Goal: Information Seeking & Learning: Learn about a topic

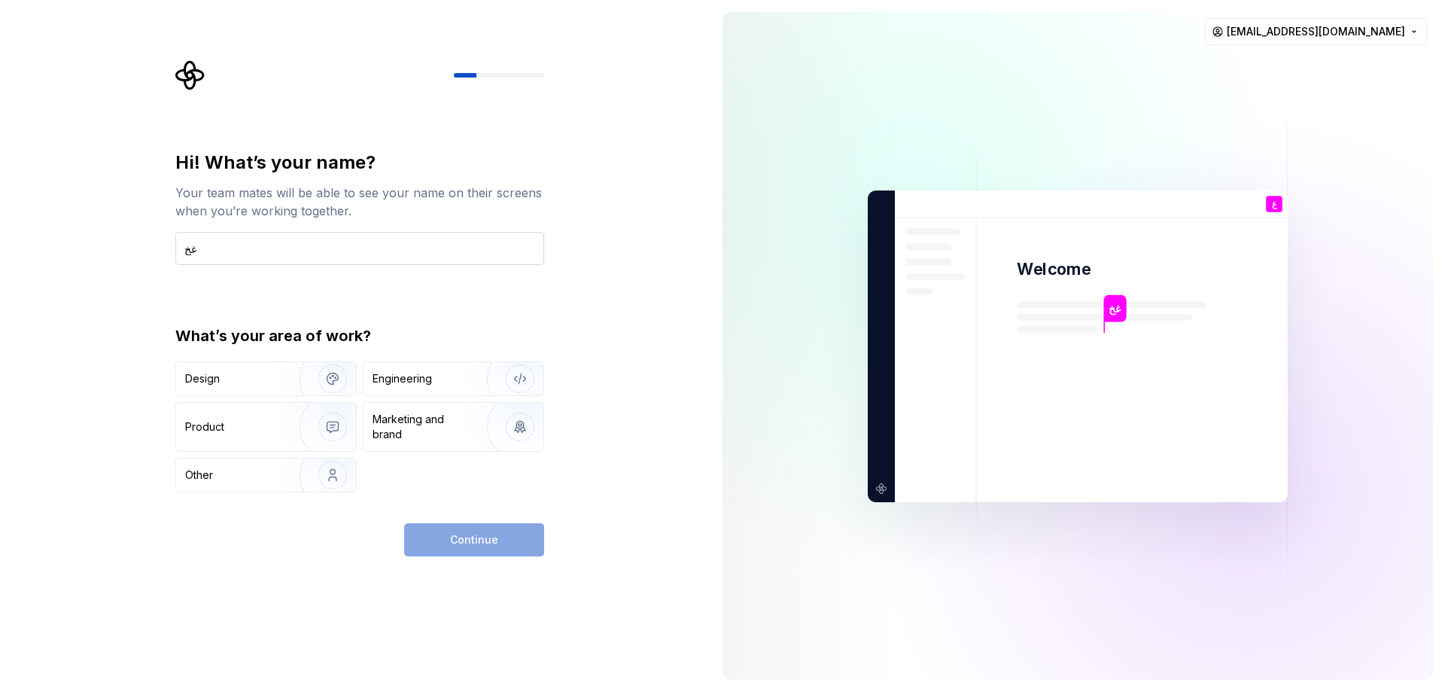
type input "غ"
type input "yousef"
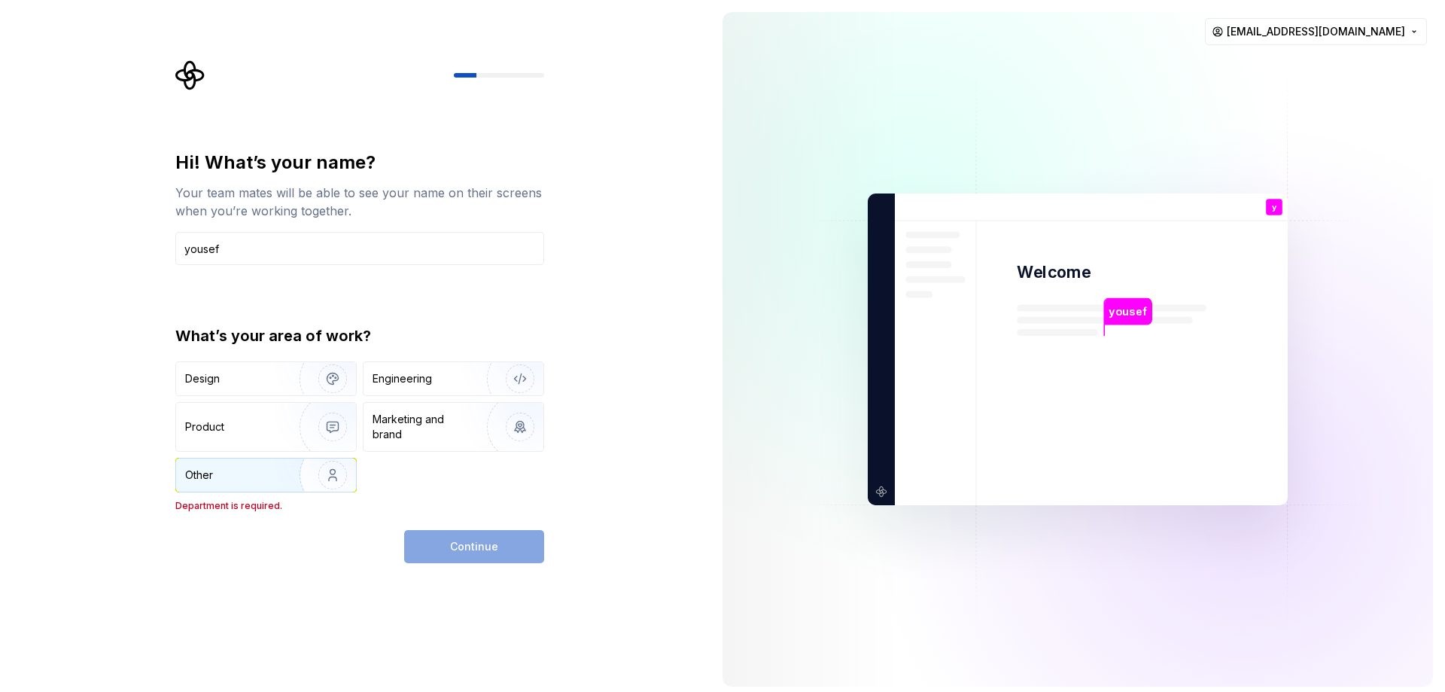
click at [266, 470] on div "Other" at bounding box center [229, 474] width 88 height 15
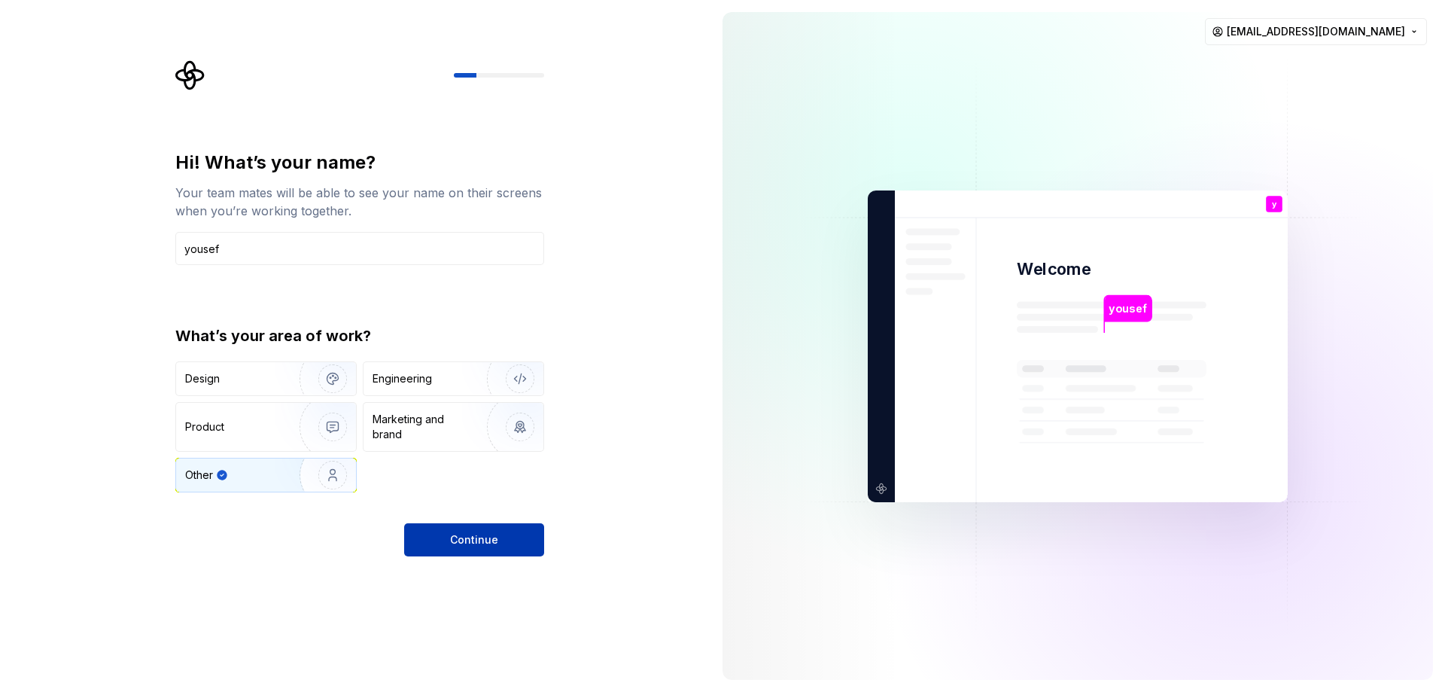
click at [486, 535] on span "Continue" at bounding box center [474, 539] width 48 height 15
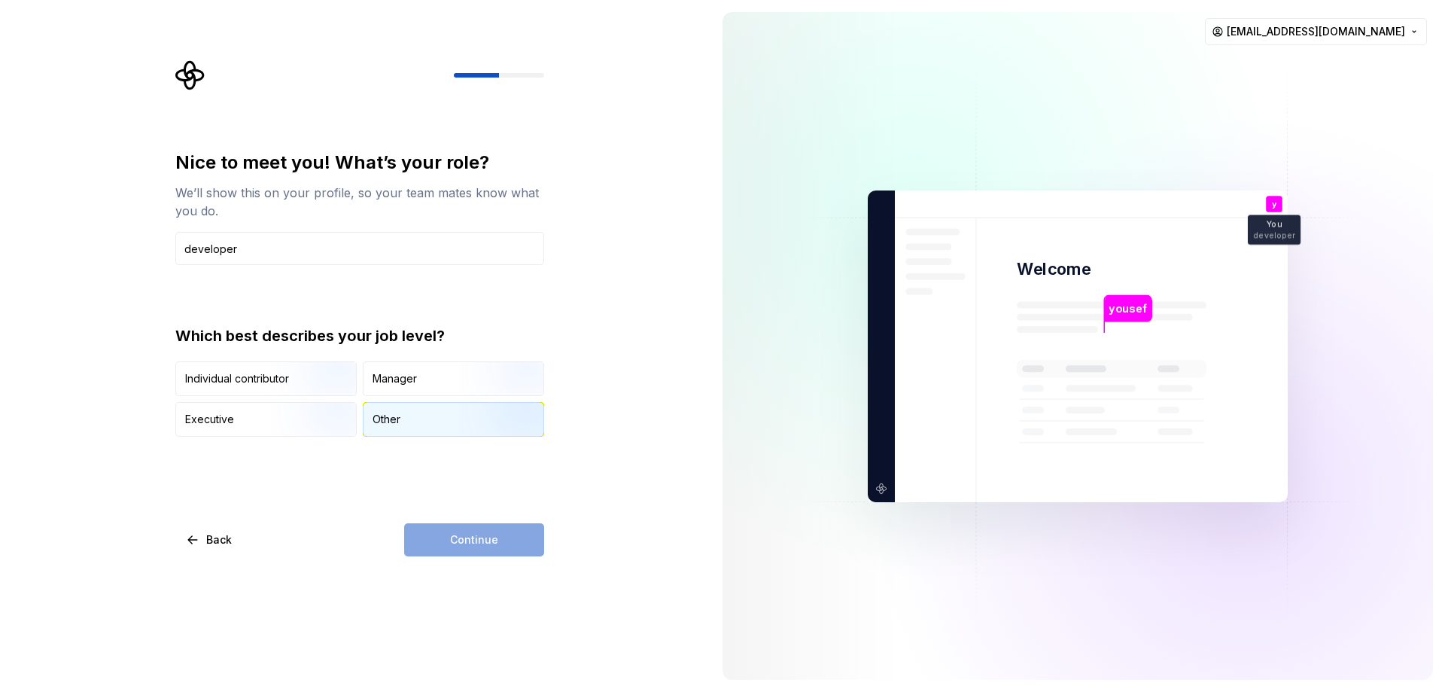
type input "developer"
click at [436, 420] on div "Other" at bounding box center [454, 419] width 180 height 33
click at [486, 541] on span "Continue" at bounding box center [474, 539] width 48 height 15
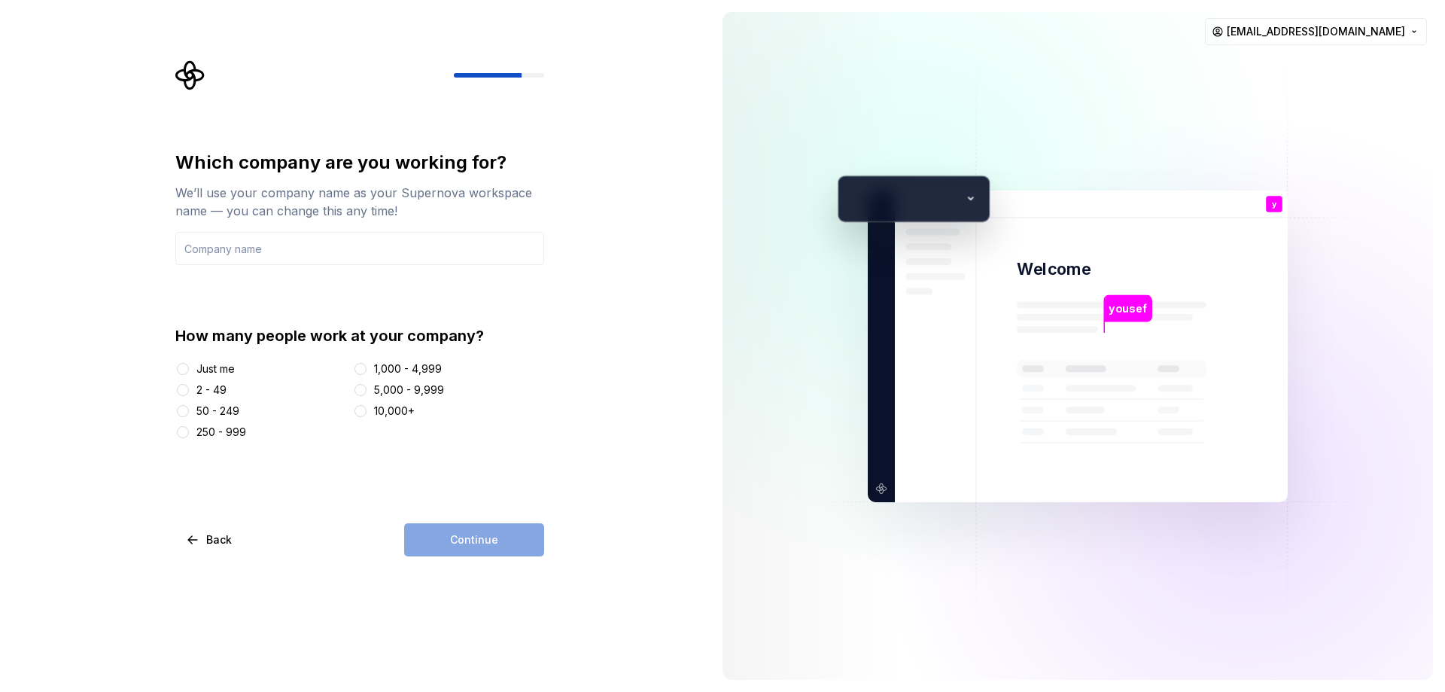
click at [229, 369] on div "Just me" at bounding box center [215, 368] width 38 height 15
click at [189, 369] on button "Just me" at bounding box center [183, 369] width 12 height 12
click at [291, 258] on input "text" at bounding box center [359, 248] width 369 height 33
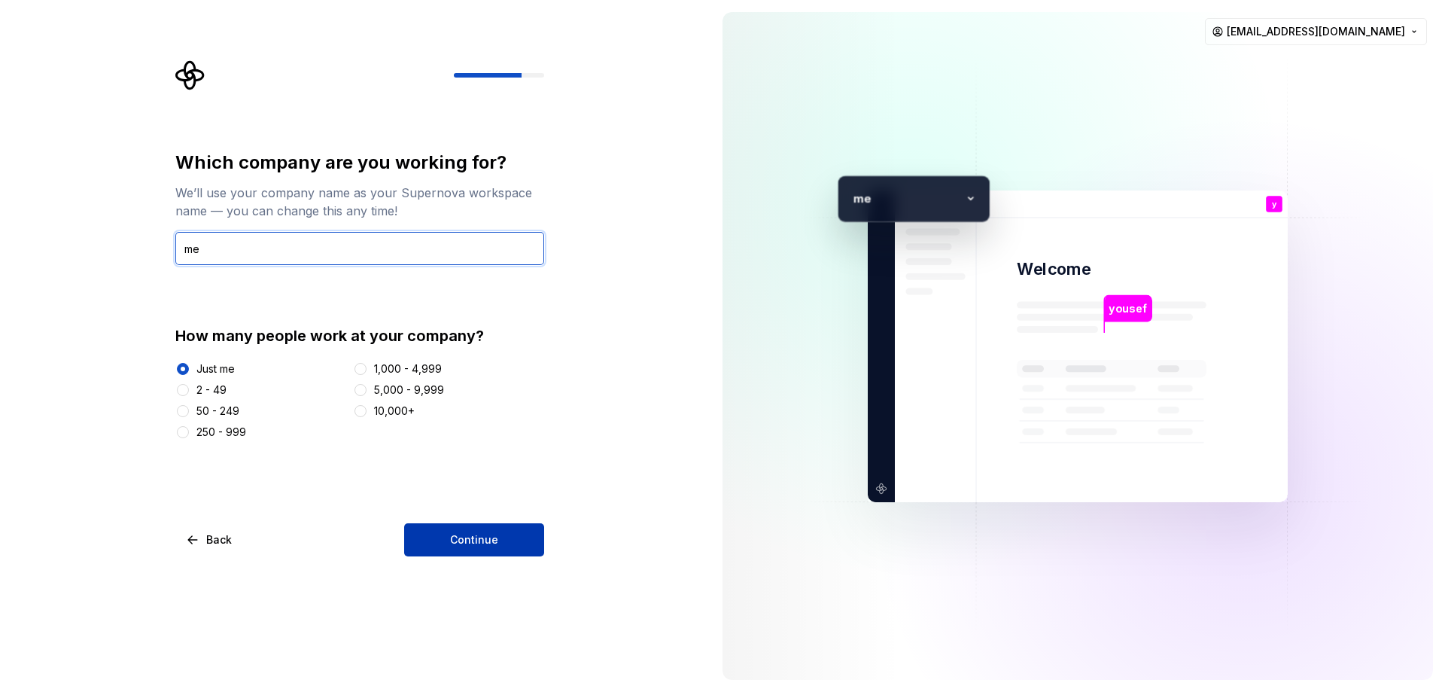
type input "me"
click at [485, 555] on button "Continue" at bounding box center [474, 539] width 140 height 33
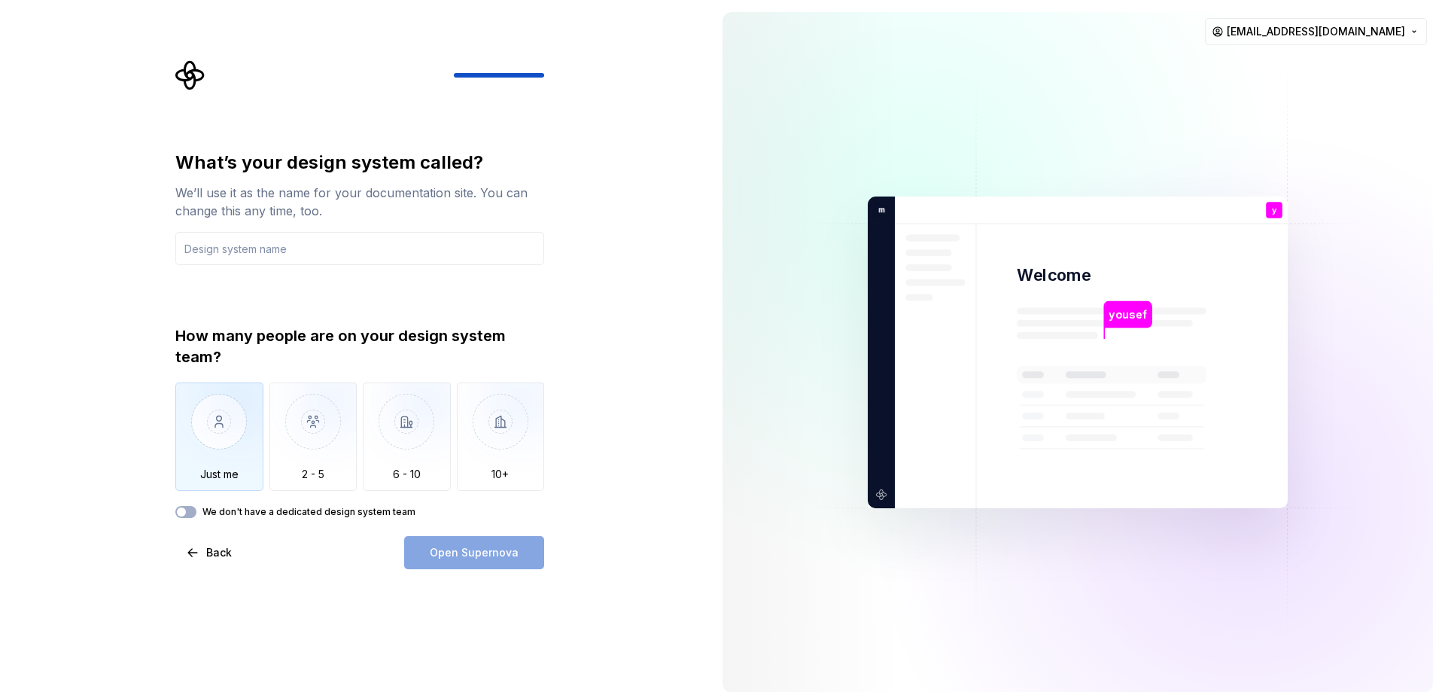
click at [223, 433] on img "button" at bounding box center [219, 432] width 88 height 101
click at [292, 250] on input "text" at bounding box center [359, 248] width 369 height 33
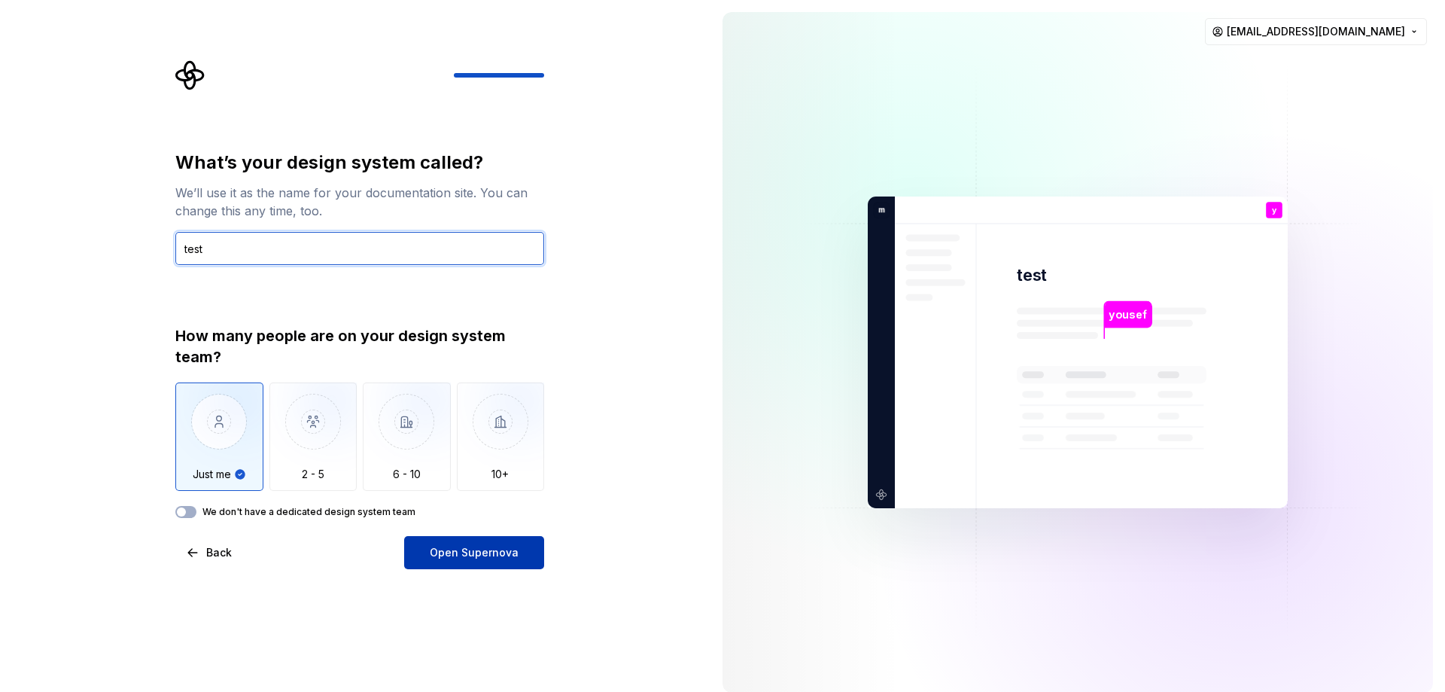
type input "test"
click at [488, 551] on span "Open Supernova" at bounding box center [474, 552] width 89 height 15
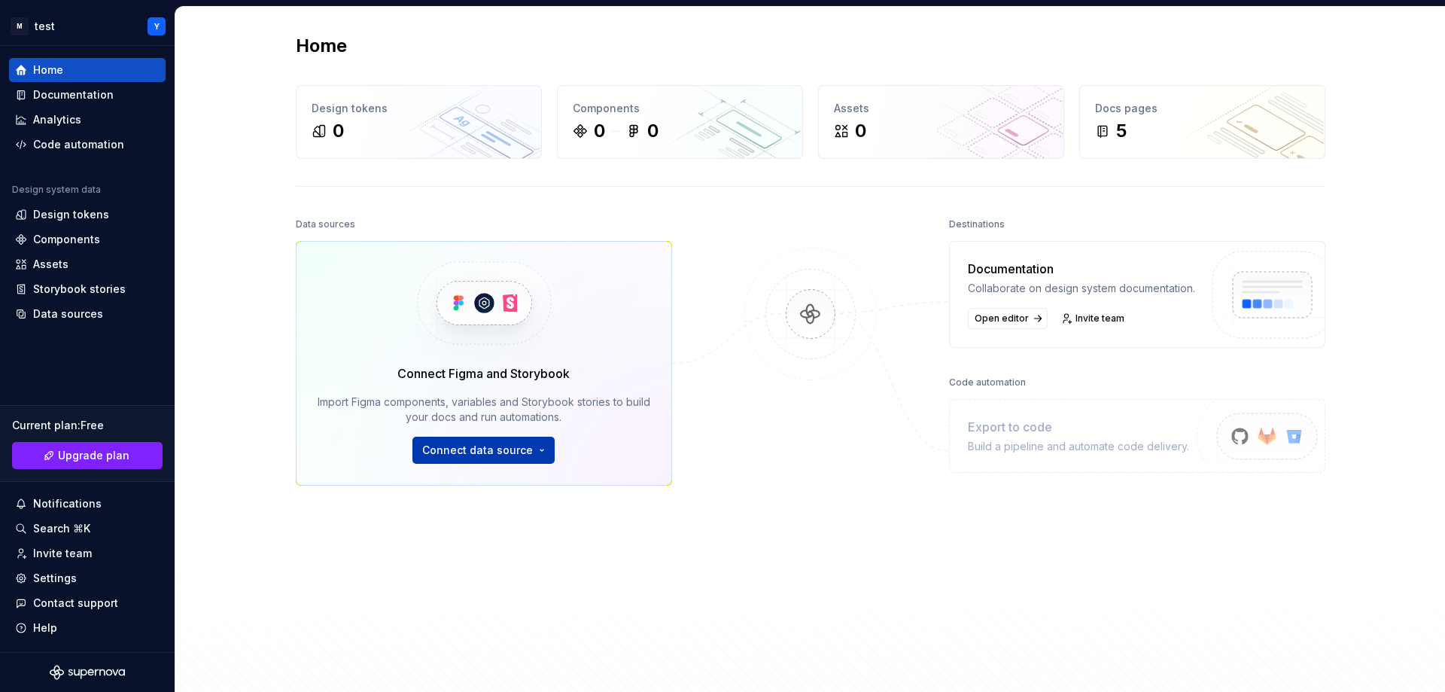
click at [453, 452] on html "M test Y Home Documentation Analytics Code automation Design system data Design…" at bounding box center [722, 346] width 1445 height 692
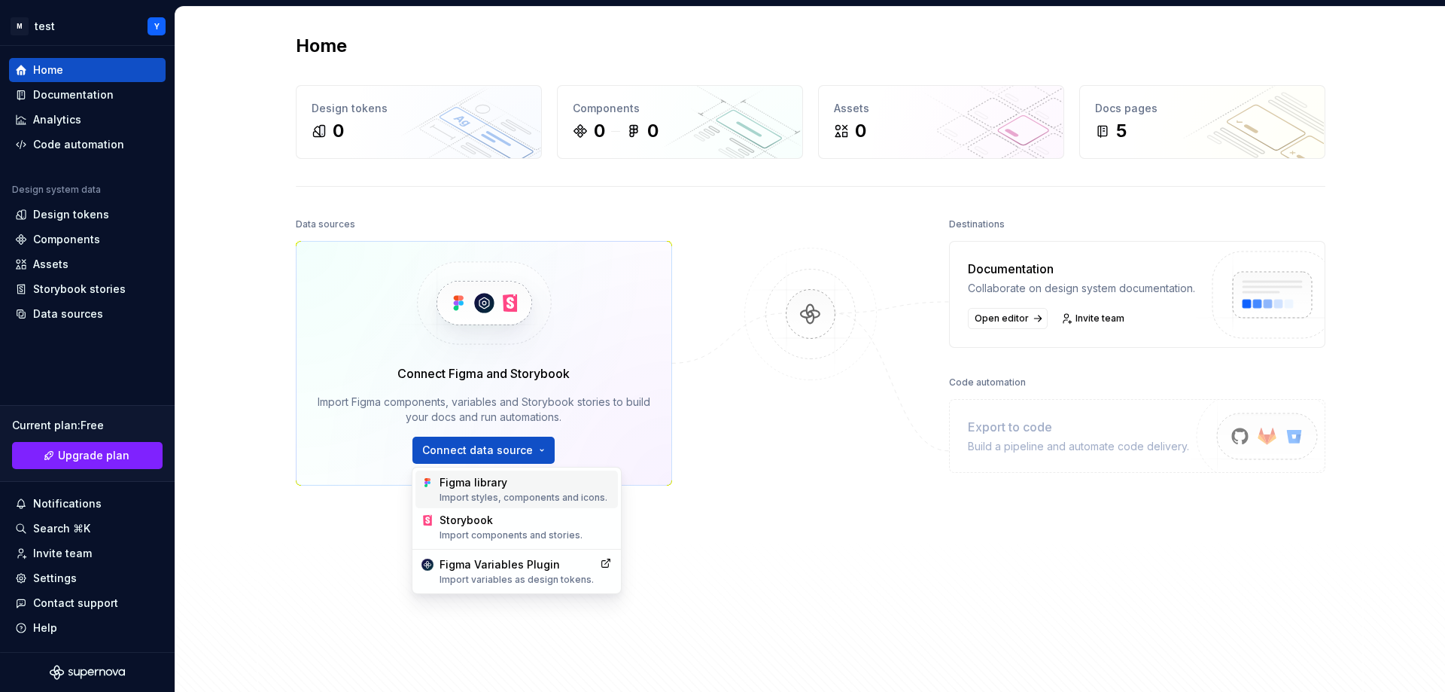
click at [575, 487] on div "Figma library Import styles, components and icons." at bounding box center [526, 489] width 172 height 29
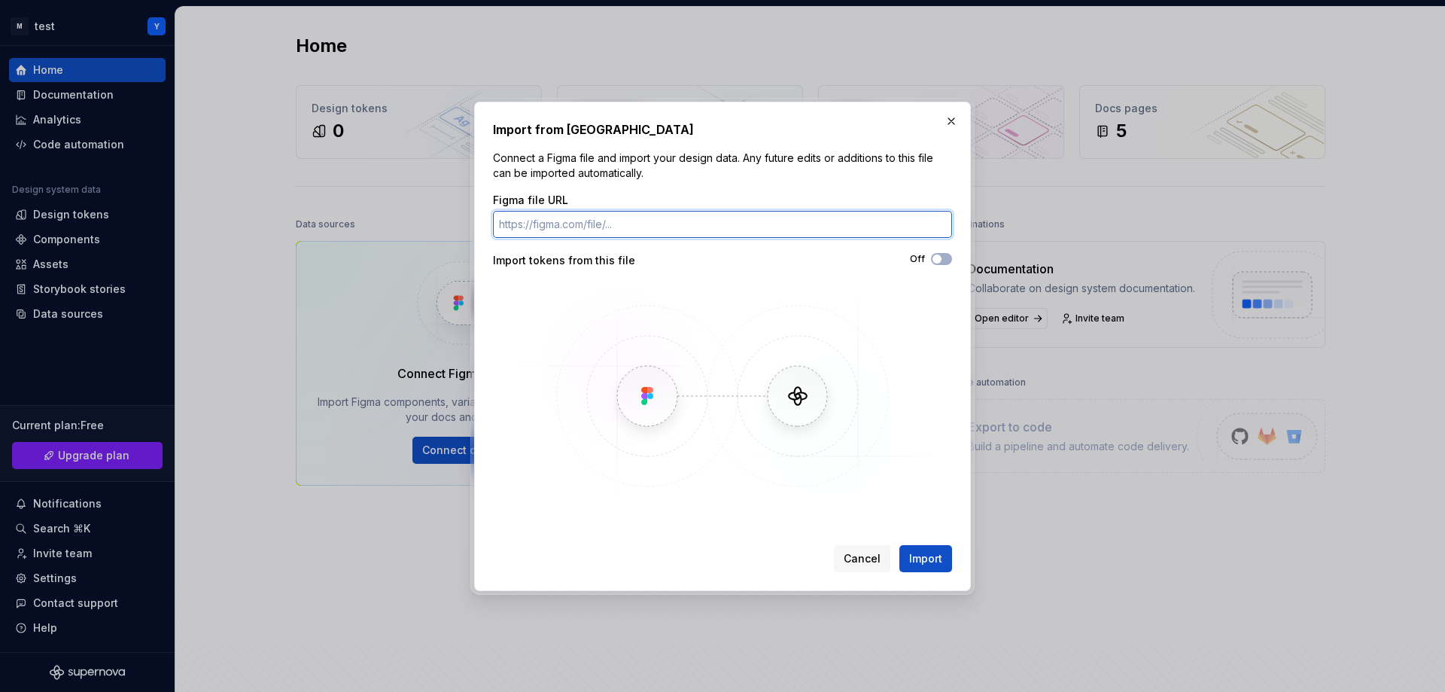
click at [625, 227] on input "Figma file URL" at bounding box center [722, 224] width 459 height 27
click at [869, 559] on span "Cancel" at bounding box center [862, 558] width 37 height 15
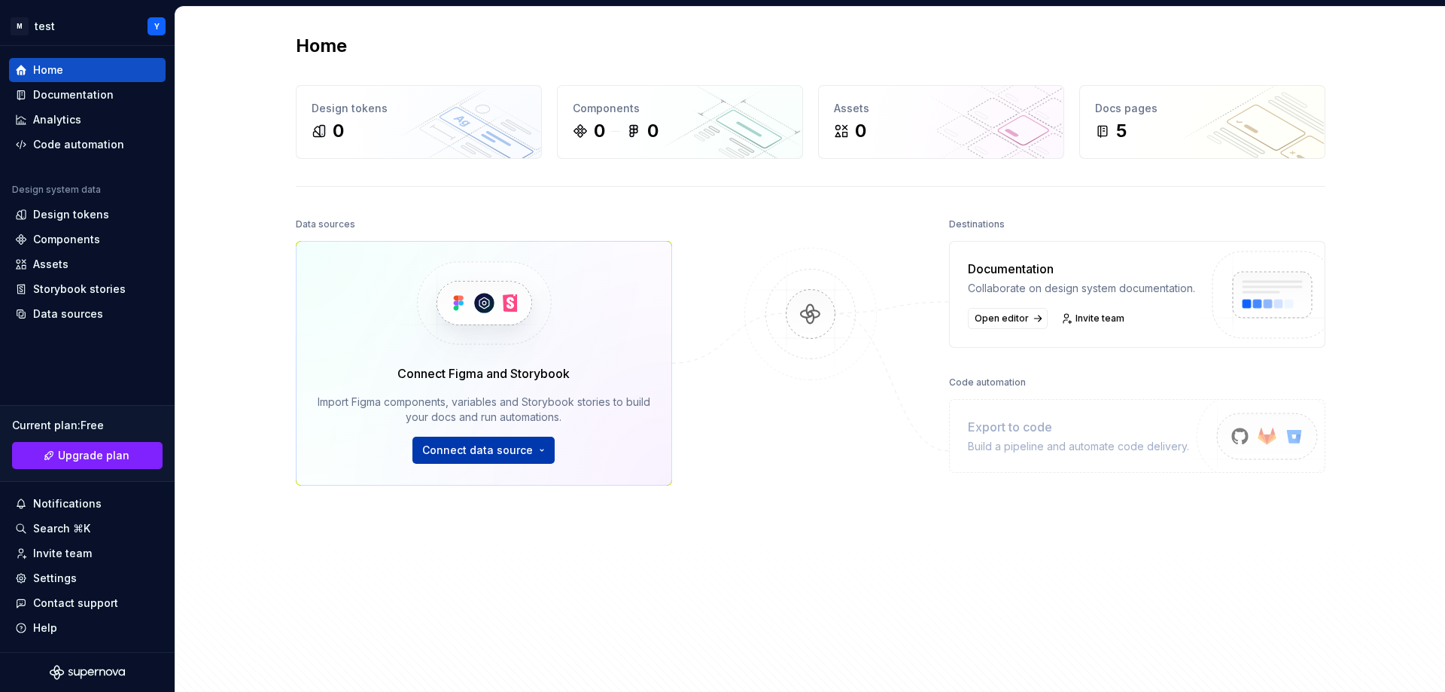
click at [495, 454] on html "M test Y Home Documentation Analytics Code automation Design system data Design…" at bounding box center [722, 346] width 1445 height 692
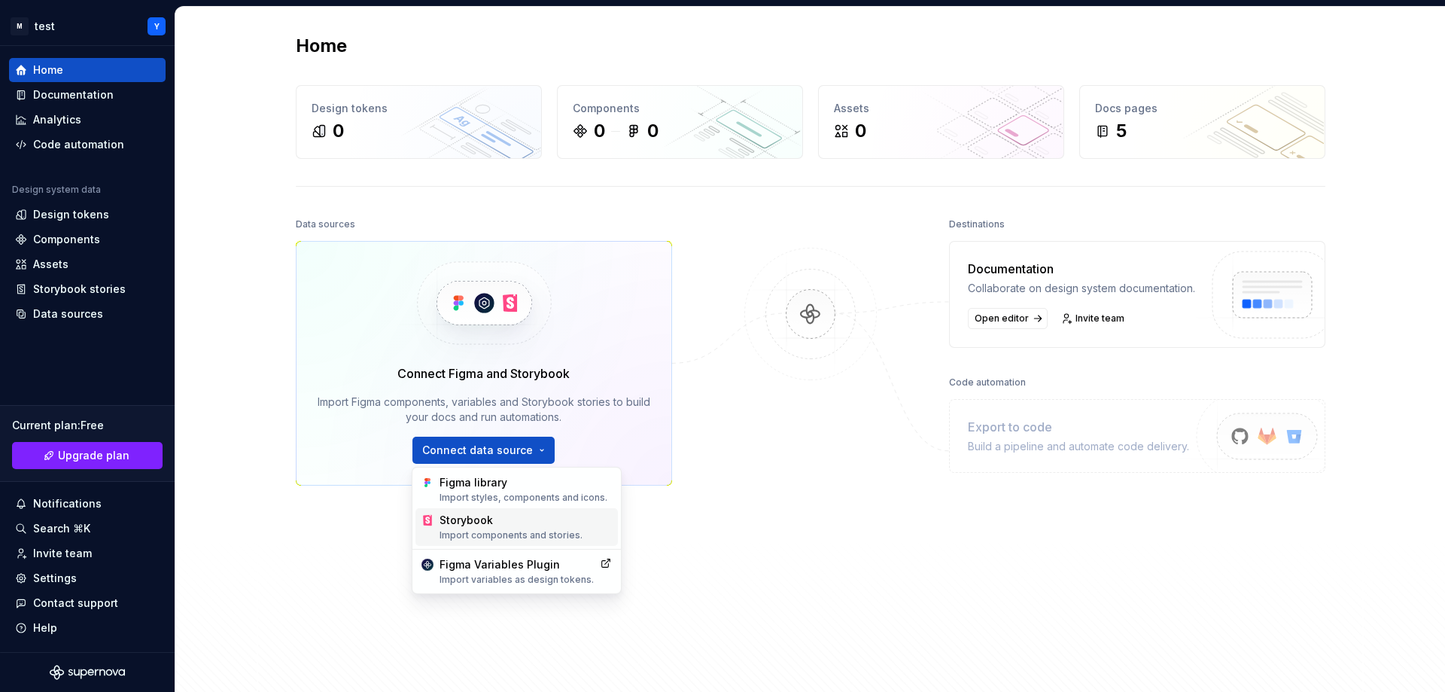
click at [490, 519] on div "Storybook Import components and stories." at bounding box center [526, 527] width 172 height 29
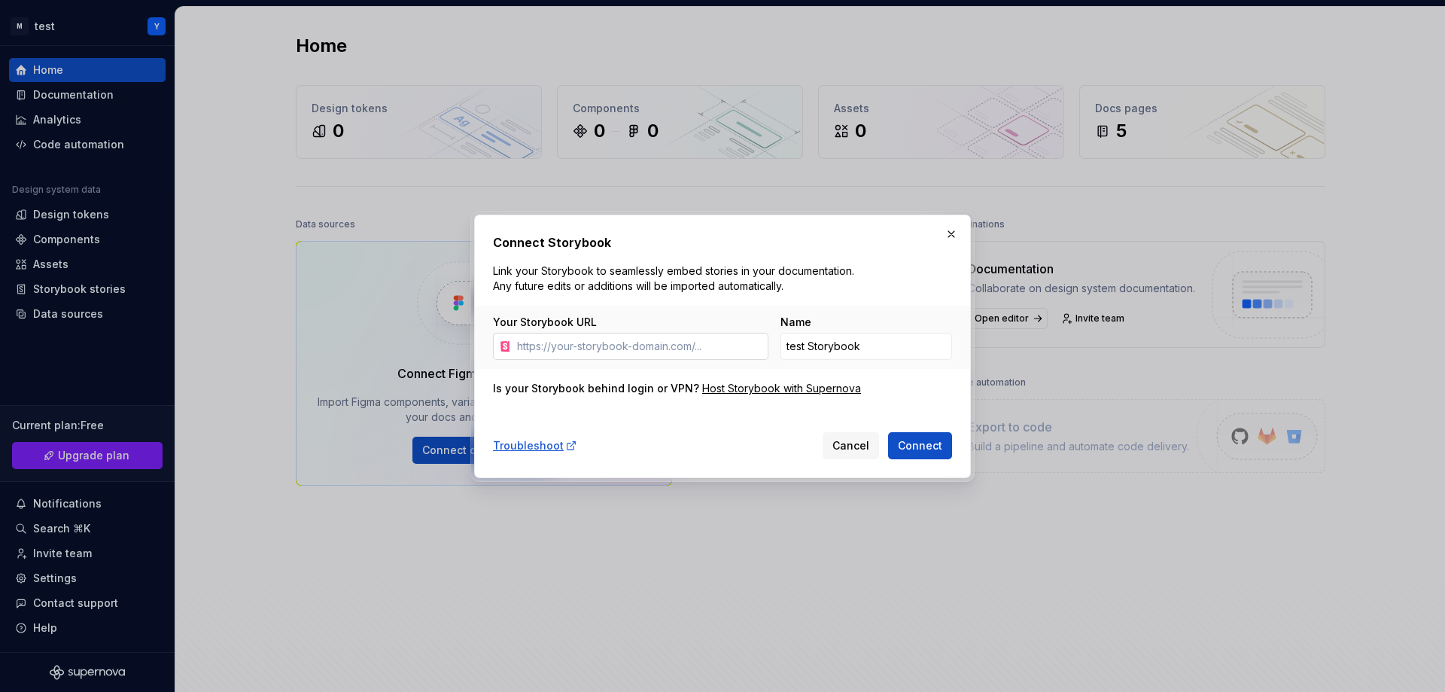
click at [623, 341] on input "Your Storybook URL" at bounding box center [639, 346] width 257 height 27
click at [859, 443] on span "Cancel" at bounding box center [851, 445] width 37 height 15
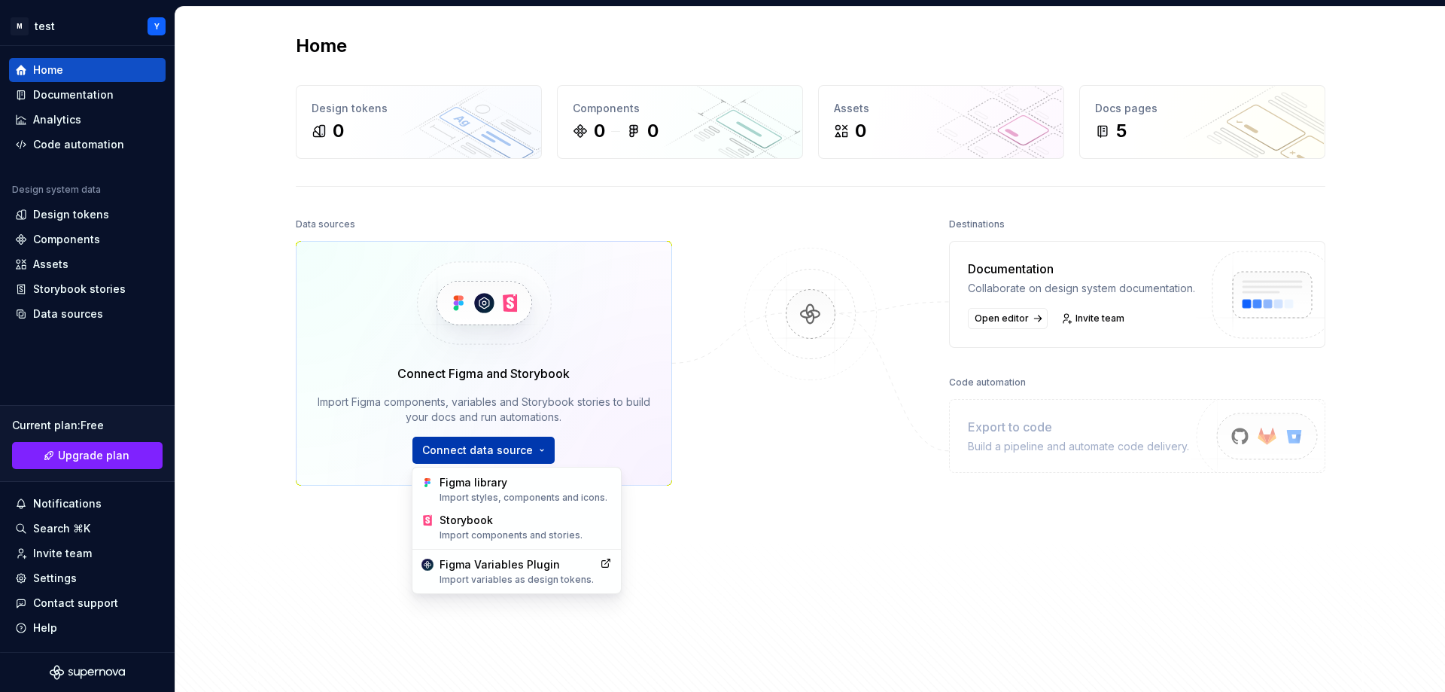
click at [510, 446] on html "M test Y Home Documentation Analytics Code automation Design system data Design…" at bounding box center [722, 346] width 1445 height 692
drag, startPoint x: 733, startPoint y: 528, endPoint x: 735, endPoint y: 519, distance: 9.2
click at [734, 528] on html "M test Y Home Documentation Analytics Code automation Design system data Design…" at bounding box center [722, 346] width 1445 height 692
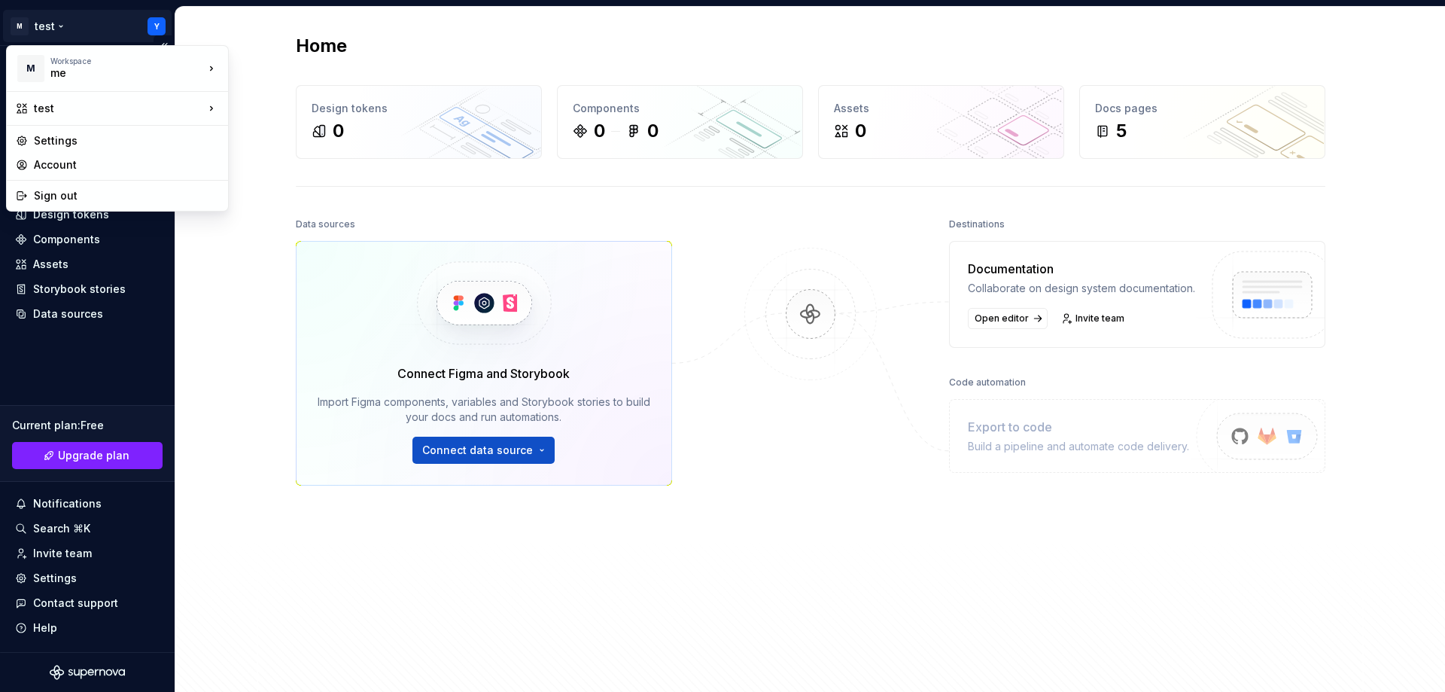
click at [151, 23] on html "M test Y Home Documentation Analytics Code automation Design system data Design…" at bounding box center [722, 346] width 1445 height 692
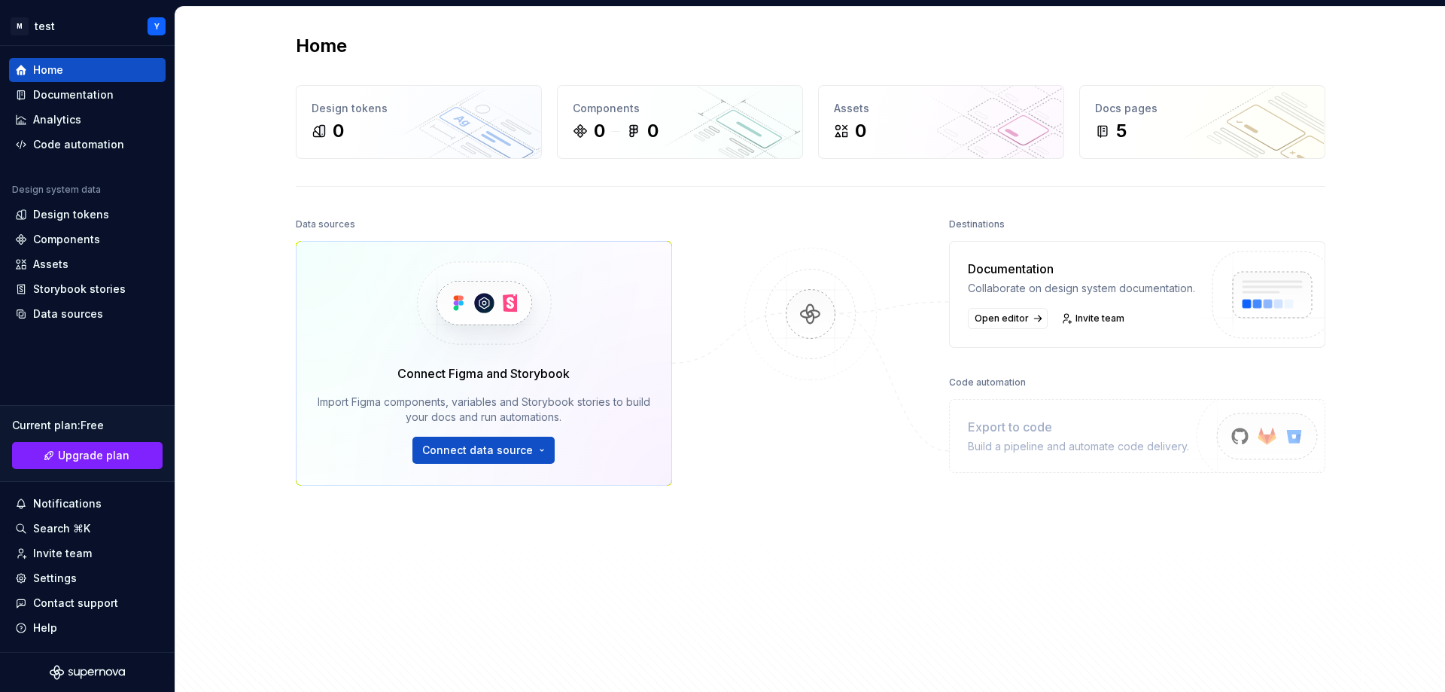
click at [617, 554] on html "M test Y Home Documentation Analytics Code automation Design system data Design…" at bounding box center [722, 346] width 1445 height 692
click at [95, 210] on div "Design tokens" at bounding box center [71, 214] width 76 height 15
